Goal: Book appointment/travel/reservation

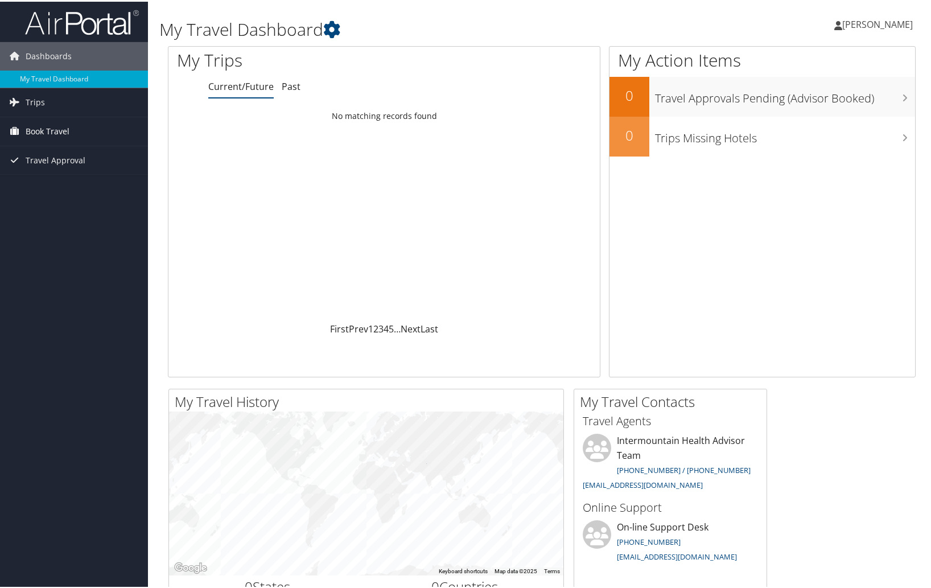
click at [68, 132] on span "Book Travel" at bounding box center [48, 129] width 44 height 28
click at [78, 185] on link "Book/Manage Online Trips" at bounding box center [74, 186] width 148 height 17
click at [56, 181] on link "Book/Manage Online Trips" at bounding box center [74, 186] width 148 height 17
click at [82, 191] on link "Book/Manage Online Trips" at bounding box center [74, 186] width 148 height 17
